Goal: Ask a question

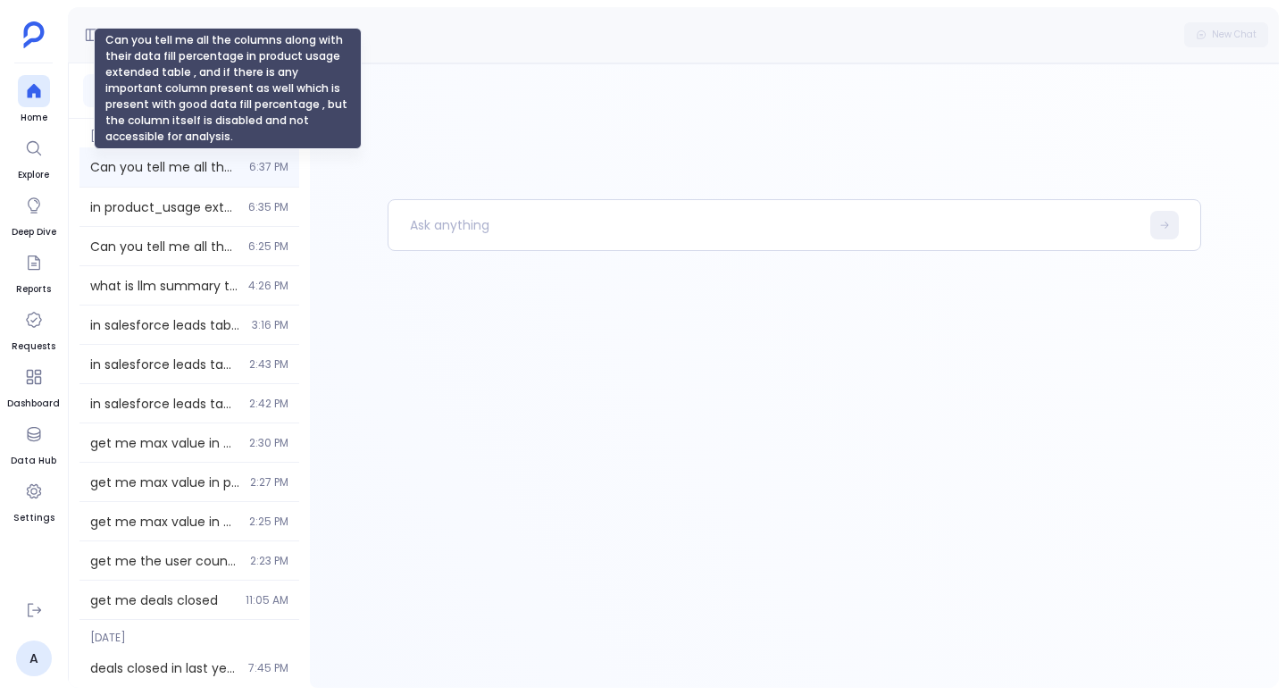
click at [188, 172] on span "Can you tell me all the columns along with their data fill percentage in produc…" at bounding box center [164, 167] width 148 height 18
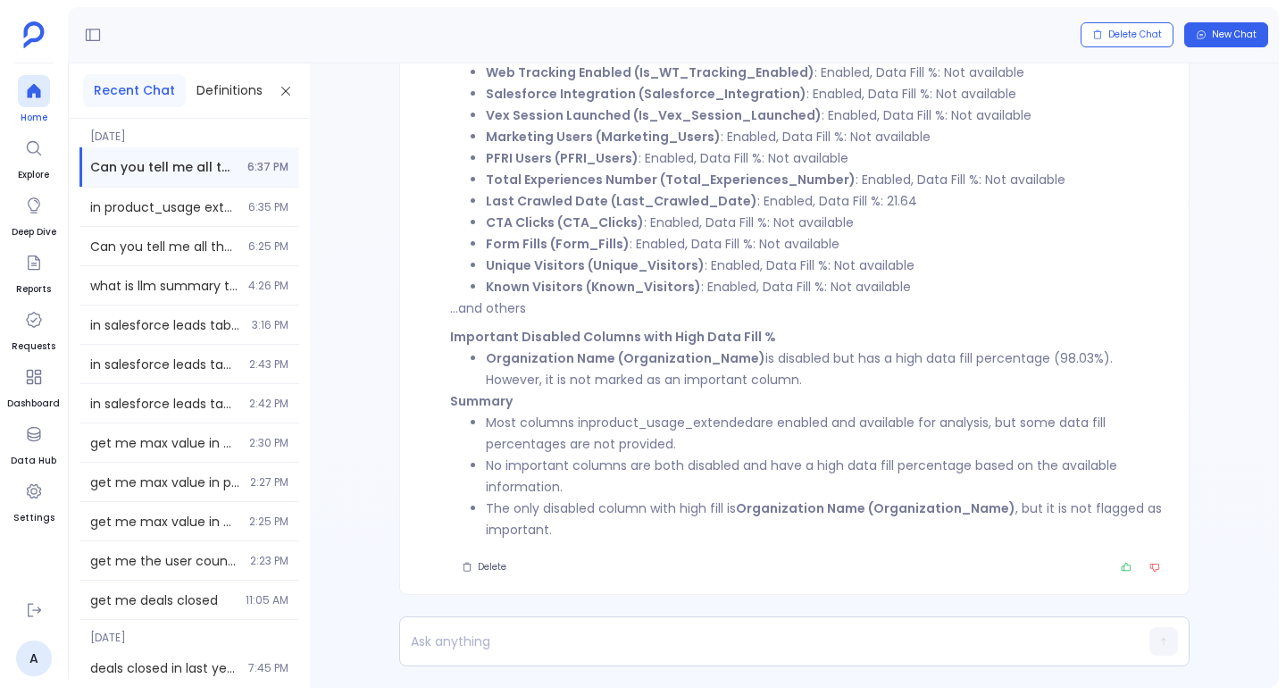
click at [39, 96] on icon at bounding box center [33, 91] width 13 height 14
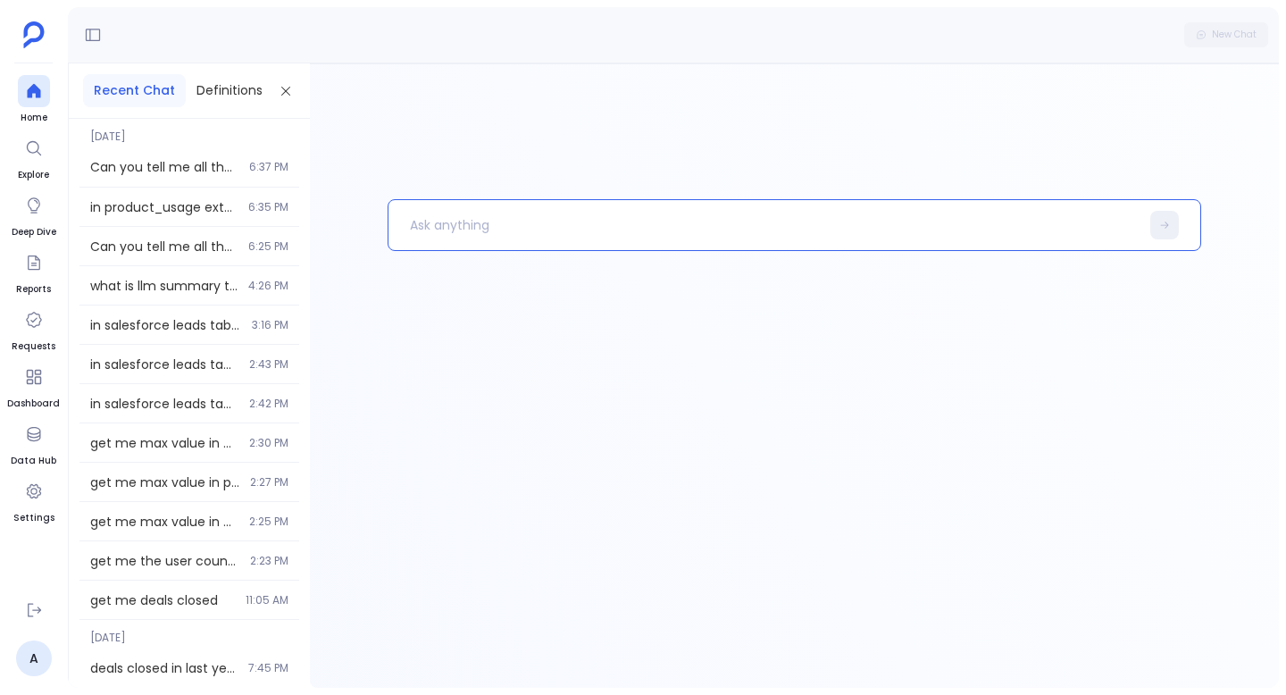
click at [417, 219] on p at bounding box center [764, 225] width 751 height 46
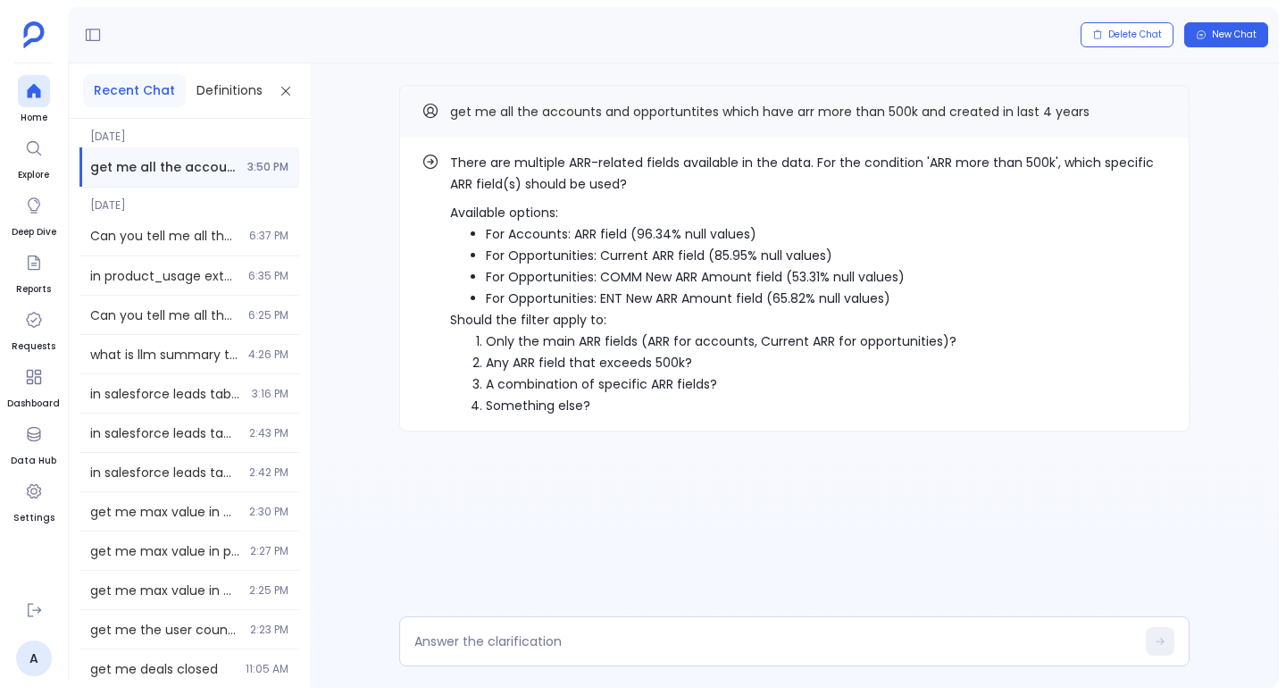
click at [583, 165] on p "There are multiple ARR-related fields available in the data. For the condition …" at bounding box center [808, 173] width 717 height 43
click at [493, 237] on li "For Accounts: ARR field (96.34% null values)" at bounding box center [827, 233] width 682 height 21
drag, startPoint x: 493, startPoint y: 237, endPoint x: 597, endPoint y: 237, distance: 103.6
click at [597, 237] on li "For Accounts: ARR field (96.34% null values)" at bounding box center [827, 233] width 682 height 21
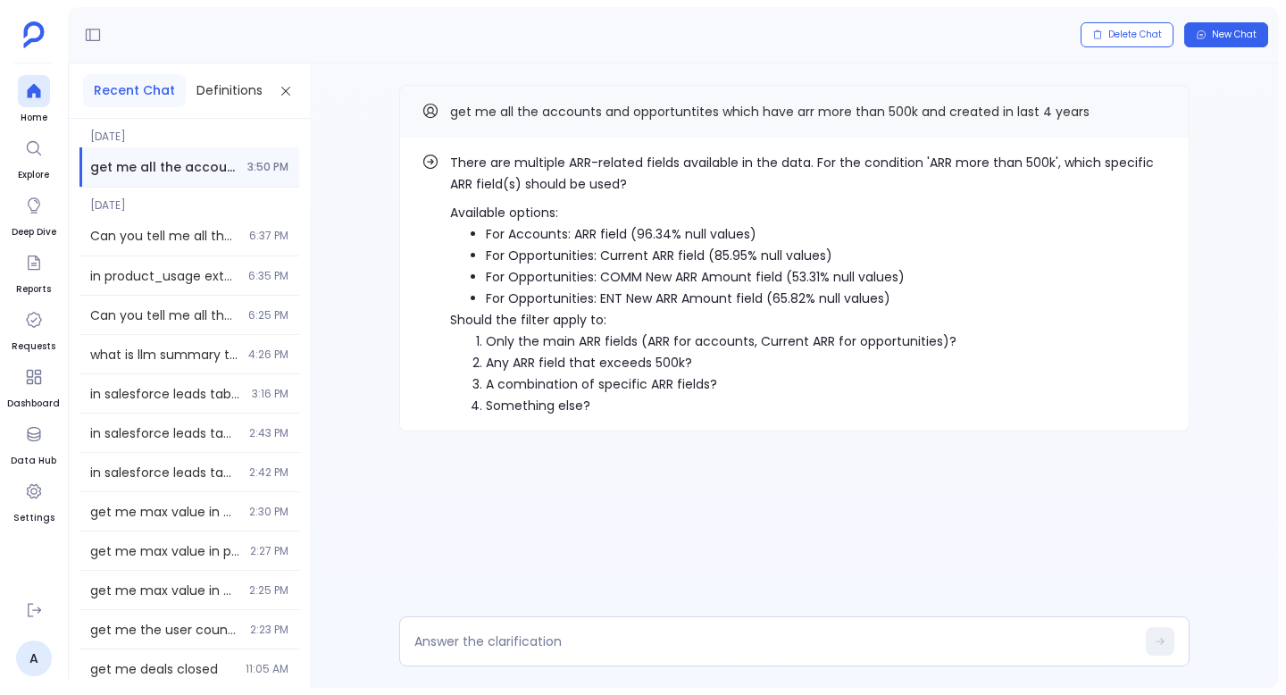
click at [622, 236] on li "For Accounts: ARR field (96.34% null values)" at bounding box center [827, 233] width 682 height 21
drag, startPoint x: 622, startPoint y: 236, endPoint x: 495, endPoint y: 233, distance: 126.9
click at [495, 233] on li "For Accounts: ARR field (96.34% null values)" at bounding box center [827, 233] width 682 height 21
copy li "For Accounts: ARR field"
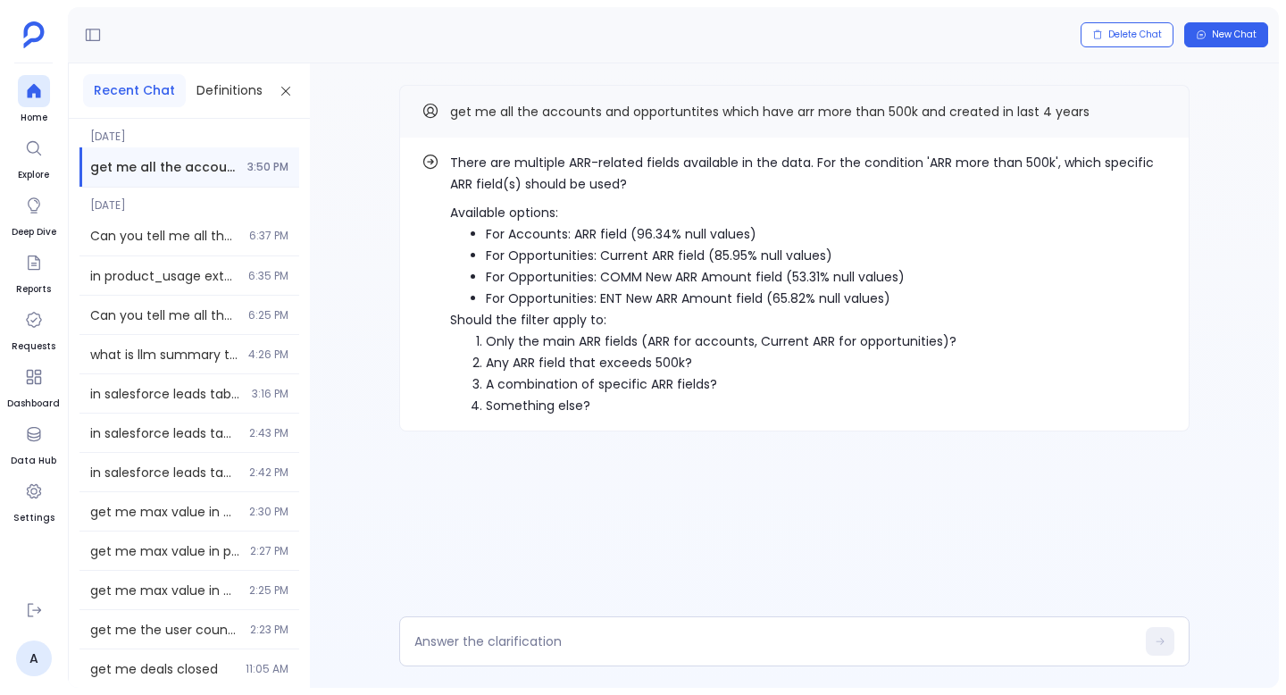
click at [561, 616] on div "There are multiple ARR-related fields available in the data. For the condition …" at bounding box center [794, 375] width 969 height 624
click at [561, 627] on div at bounding box center [794, 641] width 791 height 50
click at [561, 645] on textarea at bounding box center [775, 641] width 721 height 18
type textarea "For Accounts: ARR field"
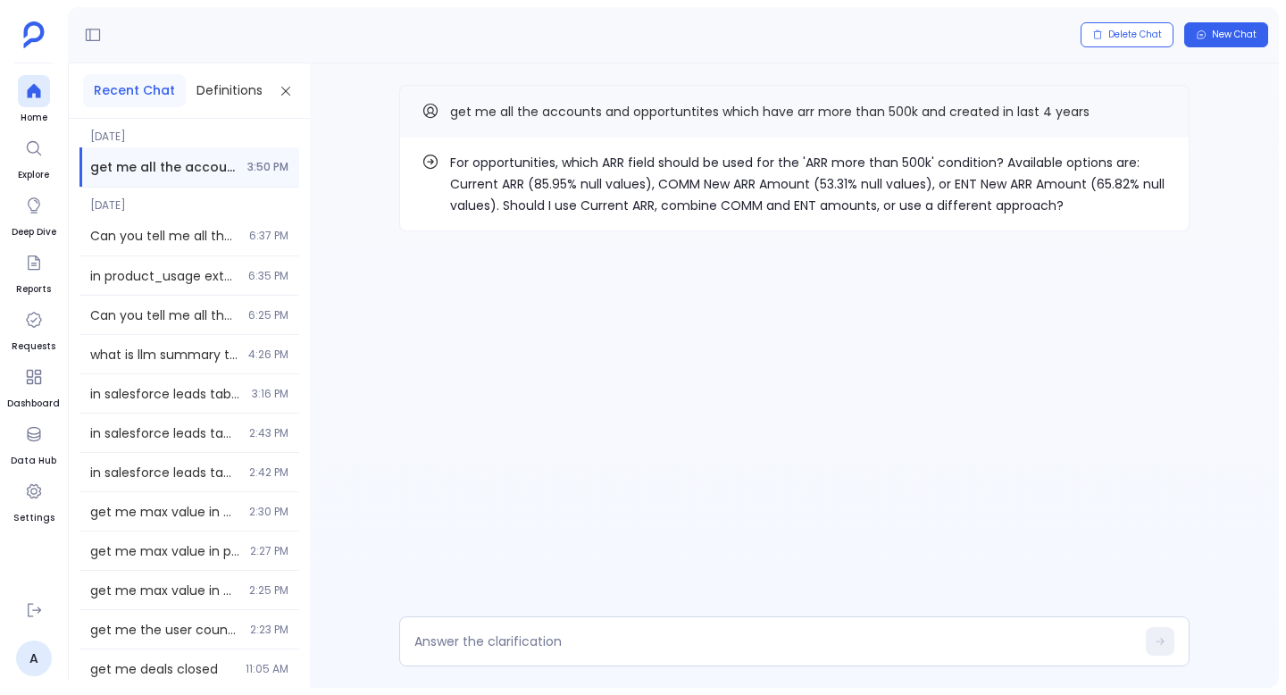
click at [680, 184] on p "For opportunities, which ARR field should be used for the 'ARR more than 500k' …" at bounding box center [808, 184] width 717 height 64
drag, startPoint x: 680, startPoint y: 184, endPoint x: 762, endPoint y: 184, distance: 82.2
click at [762, 184] on p "For opportunities, which ARR field should be used for the 'ARR more than 500k' …" at bounding box center [808, 184] width 717 height 64
copy p "COMM New ARR Amount"
drag, startPoint x: 481, startPoint y: 185, endPoint x: 517, endPoint y: 185, distance: 36.6
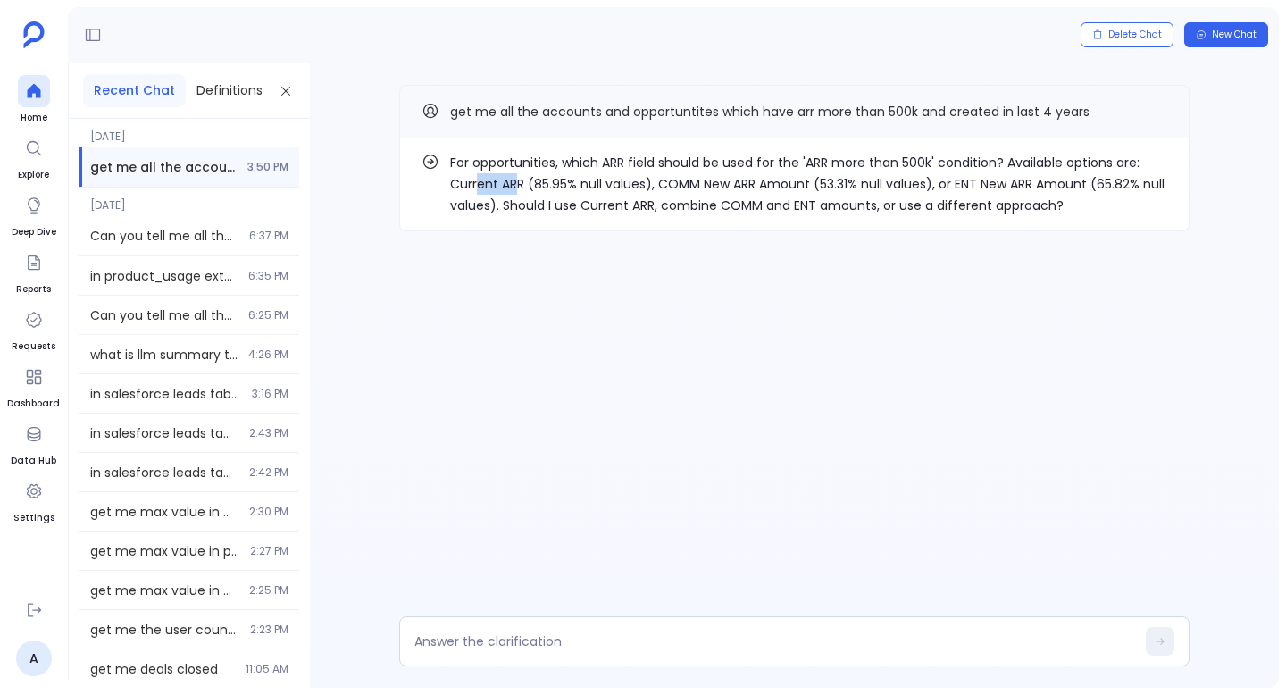
click at [517, 185] on p "For opportunities, which ARR field should be used for the 'ARR more than 500k' …" at bounding box center [808, 184] width 717 height 64
click at [516, 180] on p "For opportunities, which ARR field should be used for the 'ARR more than 500k' …" at bounding box center [808, 184] width 717 height 64
click at [476, 179] on p "For opportunities, which ARR field should be used for the 'ARR more than 500k' …" at bounding box center [808, 184] width 717 height 64
drag, startPoint x: 476, startPoint y: 179, endPoint x: 513, endPoint y: 179, distance: 36.6
click at [513, 179] on p "For opportunities, which ARR field should be used for the 'ARR more than 500k' …" at bounding box center [808, 184] width 717 height 64
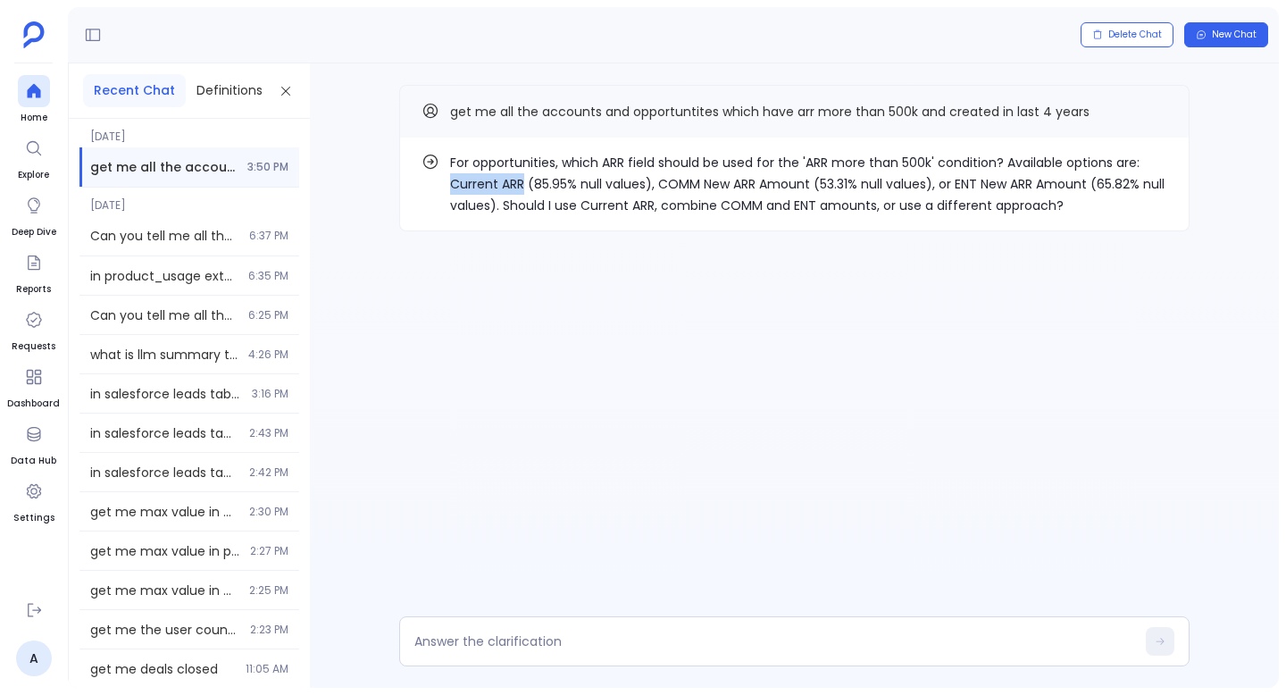
copy p "Current ARR"
click at [579, 646] on textarea at bounding box center [775, 641] width 721 height 18
type textarea "Current ARR"
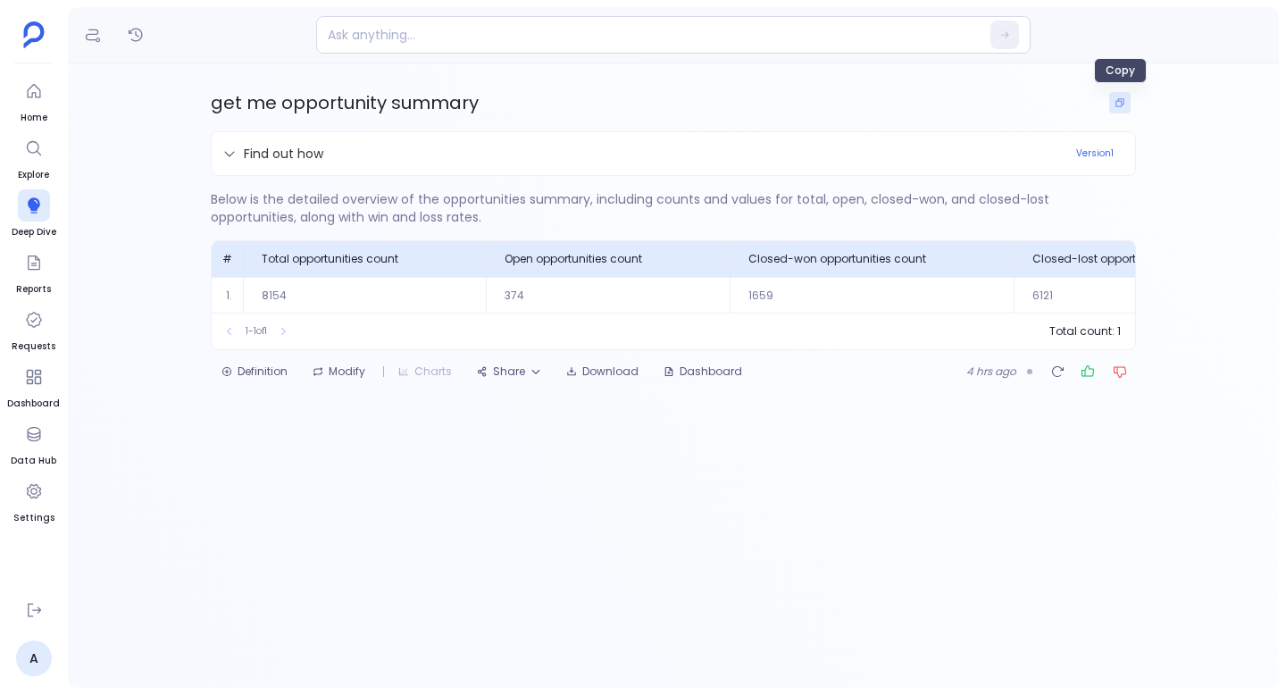
click at [1124, 101] on icon "Copy" at bounding box center [1120, 102] width 11 height 11
click at [28, 218] on div at bounding box center [34, 205] width 32 height 32
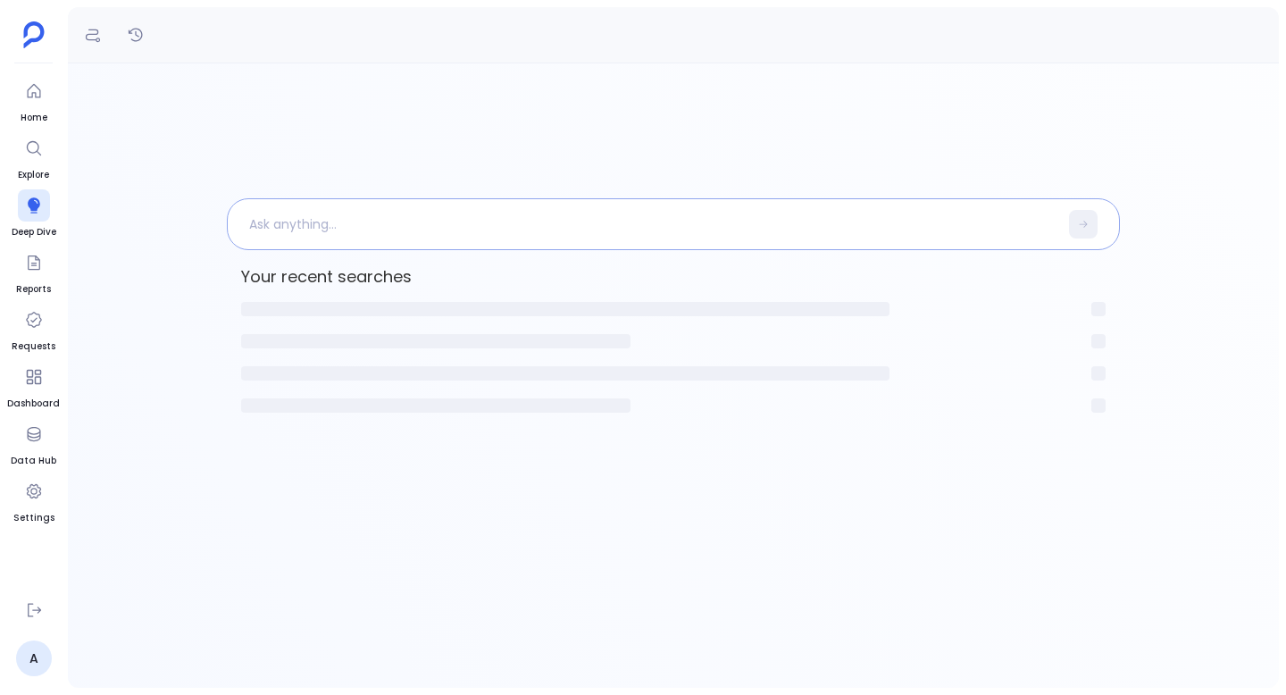
click at [447, 232] on p at bounding box center [643, 224] width 831 height 46
